Goal: Information Seeking & Learning: Learn about a topic

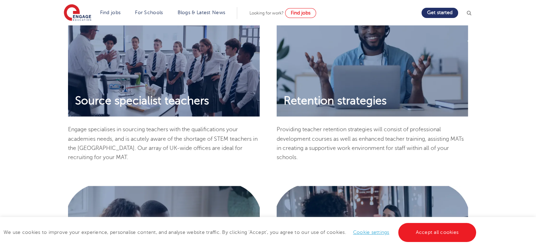
scroll to position [634, 0]
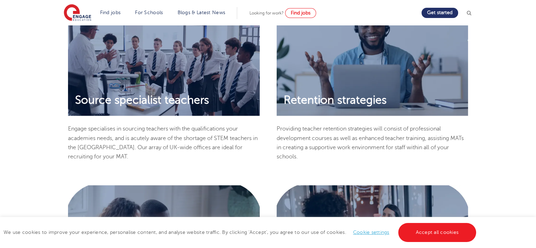
click at [68, 127] on p "Engage specialises in sourcing teachers with the qualifications your academies …" at bounding box center [164, 142] width 192 height 37
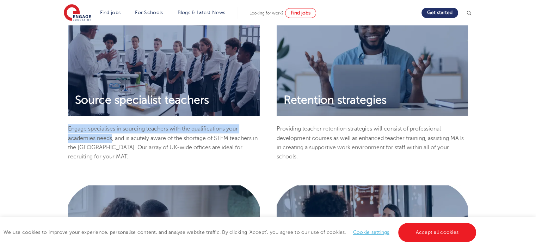
drag, startPoint x: 68, startPoint y: 128, endPoint x: 113, endPoint y: 138, distance: 46.2
click at [113, 138] on div "Source specialist teachers Engage specialises in sourcing teachers with the qua…" at bounding box center [164, 82] width 209 height 172
copy p "Engage specialises in sourcing teachers with the qualifications your academies …"
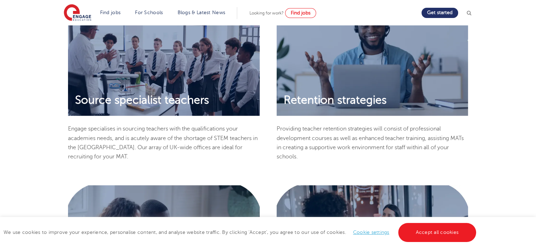
click at [309, 150] on p "Providing teacher retention strategies will consist of professional development…" at bounding box center [373, 142] width 192 height 37
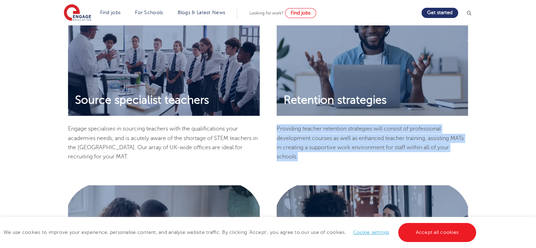
drag, startPoint x: 277, startPoint y: 127, endPoint x: 313, endPoint y: 153, distance: 45.1
click at [313, 153] on p "Providing teacher retention strategies will consist of professional development…" at bounding box center [373, 142] width 192 height 37
copy p "Providing teacher retention strategies will consist of professional development…"
click at [273, 173] on div "Source specialist teachers Engage specialises in sourcing teachers with the qua…" at bounding box center [268, 185] width 417 height 378
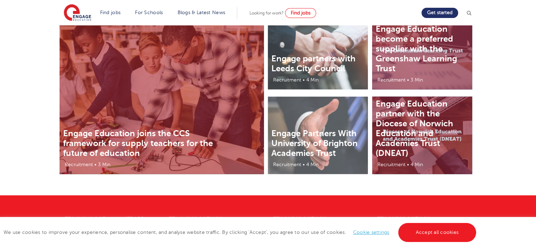
scroll to position [1677, 0]
